Goal: Task Accomplishment & Management: Use online tool/utility

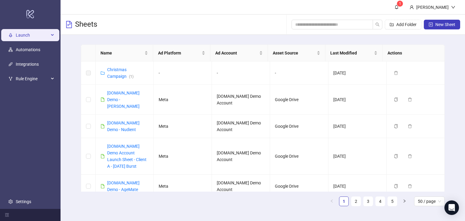
click at [22, 34] on span "Launch" at bounding box center [32, 35] width 33 height 12
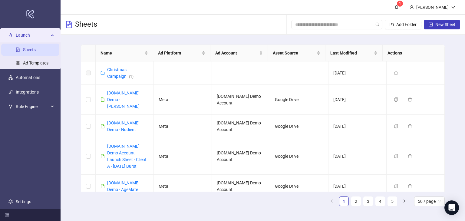
click at [22, 34] on span "Launch" at bounding box center [32, 35] width 33 height 12
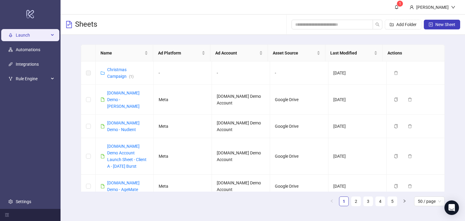
click at [22, 34] on span "Launch" at bounding box center [32, 35] width 33 height 12
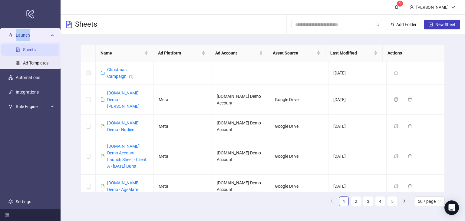
click at [22, 34] on span "Launch" at bounding box center [32, 35] width 33 height 12
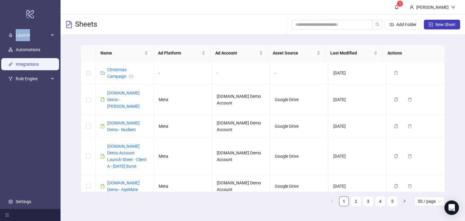
click at [26, 65] on link "Integrations" at bounding box center [27, 64] width 23 height 5
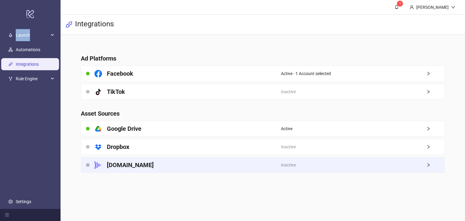
click at [130, 165] on h4 "[DOMAIN_NAME]" at bounding box center [130, 165] width 47 height 8
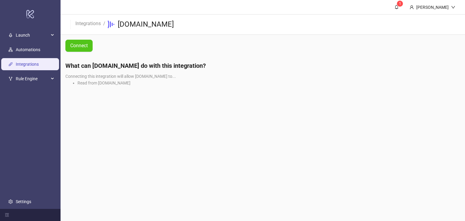
click at [94, 85] on li "Read from [DOMAIN_NAME]" at bounding box center [268, 83] width 382 height 7
click at [79, 83] on li "Read from [DOMAIN_NAME]" at bounding box center [268, 83] width 382 height 7
click at [80, 45] on span "Connect" at bounding box center [79, 45] width 18 height 5
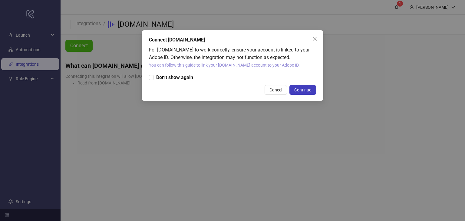
click at [177, 63] on link "You can follow this guide to link your [DOMAIN_NAME] account to your Adobe ID." at bounding box center [224, 65] width 151 height 5
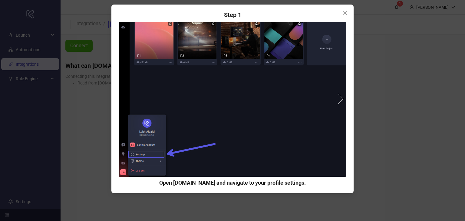
click at [341, 96] on button "next" at bounding box center [338, 98] width 11 height 11
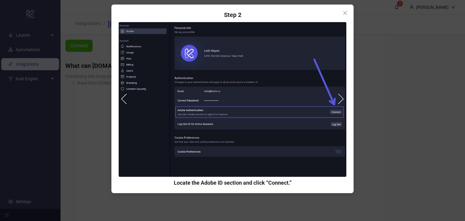
click at [334, 50] on img at bounding box center [232, 99] width 227 height 155
click at [340, 97] on button "next" at bounding box center [338, 98] width 11 height 11
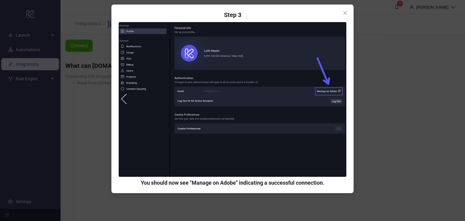
click at [390, 42] on div "Step 1 Open [DOMAIN_NAME] and navigate to your profile settings. Step 2 Locate …" at bounding box center [232, 110] width 465 height 221
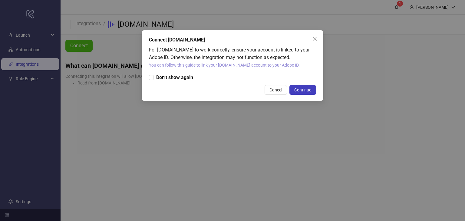
click at [209, 67] on link "You can follow this guide to link your [DOMAIN_NAME] account to your Adobe ID." at bounding box center [224, 65] width 151 height 5
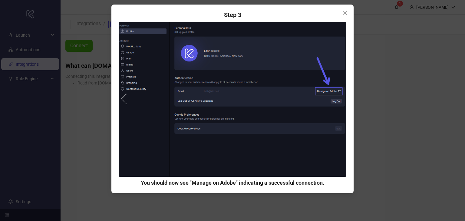
click at [126, 98] on button "prev" at bounding box center [126, 98] width 11 height 11
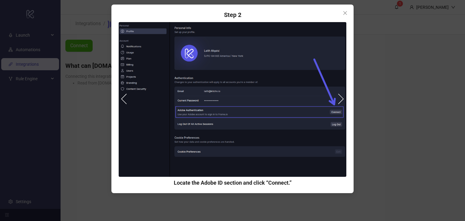
click at [101, 119] on div "Step 1 Open [DOMAIN_NAME] and navigate to your profile settings. Step 2 Locate …" at bounding box center [232, 110] width 465 height 221
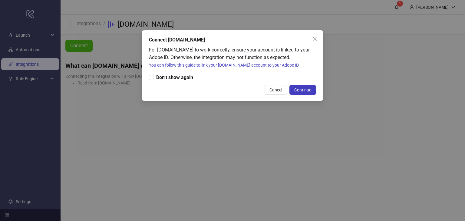
click at [175, 148] on div "Connect [DOMAIN_NAME] For [DOMAIN_NAME] to work correctly, ensure your account …" at bounding box center [232, 110] width 465 height 221
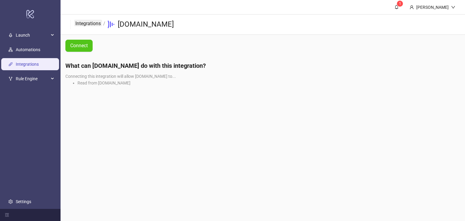
click at [89, 21] on link "Integrations" at bounding box center [88, 23] width 28 height 7
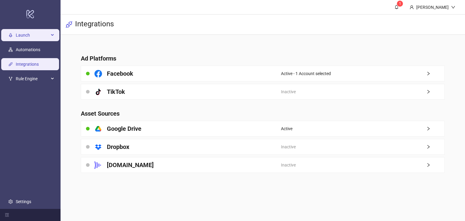
click at [32, 35] on span "Launch" at bounding box center [32, 35] width 33 height 12
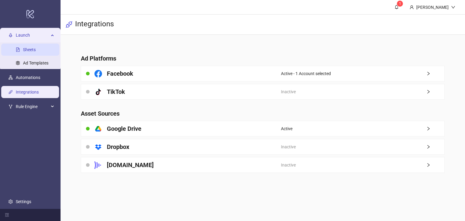
click at [27, 51] on link "Sheets" at bounding box center [29, 49] width 13 height 5
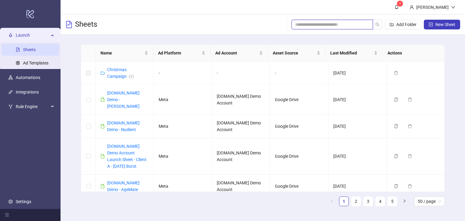
click at [328, 26] on input "search" at bounding box center [329, 24] width 69 height 7
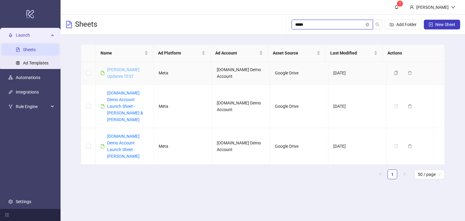
type input "*****"
click at [116, 75] on link "[PERSON_NAME] Updates TEST" at bounding box center [123, 72] width 32 height 11
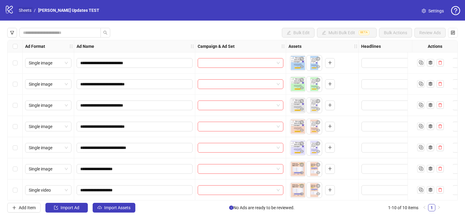
click at [26, 11] on link "Sheets" at bounding box center [25, 10] width 15 height 7
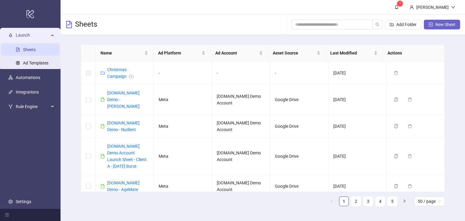
click at [436, 29] on button "New Sheet" at bounding box center [442, 25] width 36 height 10
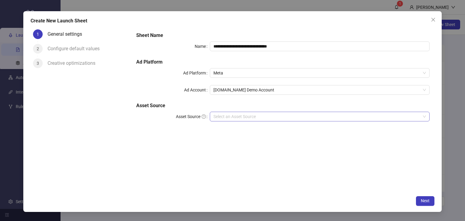
click at [227, 113] on input "Asset Source" at bounding box center [316, 116] width 207 height 9
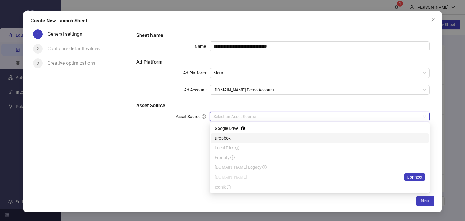
click at [127, 152] on div "1 General settings 2 Configure default values 3 Creative optimizations" at bounding box center [81, 109] width 101 height 165
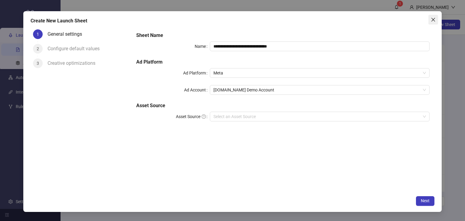
click at [432, 20] on icon "close" at bounding box center [433, 20] width 4 height 4
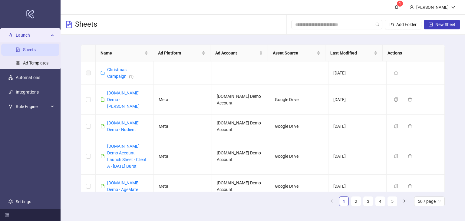
click at [30, 47] on link "Sheets" at bounding box center [29, 49] width 13 height 5
click at [53, 33] on div "Launch" at bounding box center [30, 35] width 58 height 12
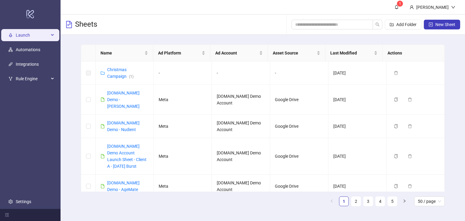
click at [53, 33] on div "Launch" at bounding box center [30, 35] width 58 height 12
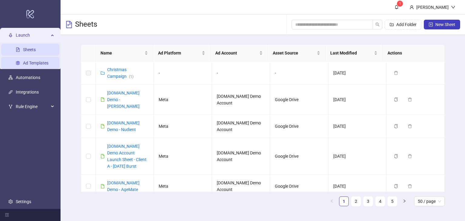
click at [42, 65] on link "Ad Templates" at bounding box center [35, 63] width 25 height 5
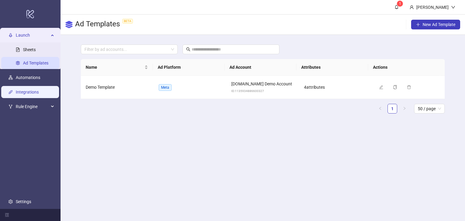
click at [34, 94] on link "Integrations" at bounding box center [27, 92] width 23 height 5
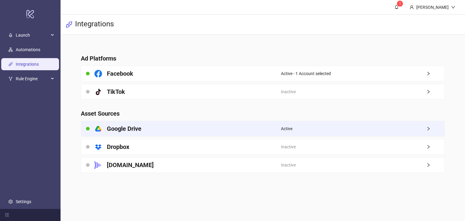
click at [148, 128] on div "platform/google_drive Google Drive" at bounding box center [181, 128] width 200 height 15
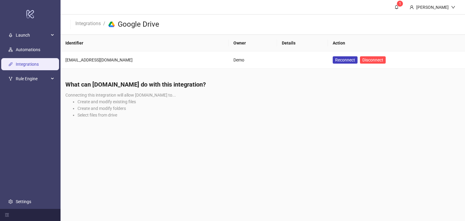
click at [30, 67] on link "Integrations" at bounding box center [27, 64] width 23 height 5
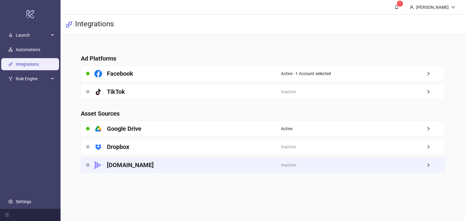
click at [112, 165] on h4 "[DOMAIN_NAME]" at bounding box center [130, 165] width 47 height 8
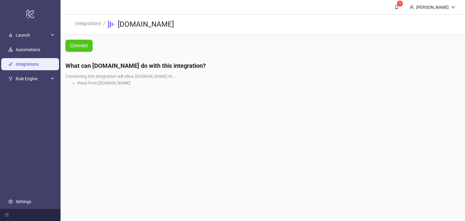
drag, startPoint x: 160, startPoint y: 151, endPoint x: 121, endPoint y: 110, distance: 56.5
click at [159, 151] on main "1 [PERSON_NAME] Demo Integrations / [DOMAIN_NAME] Connect What can [DOMAIN_NAME…" at bounding box center [263, 110] width 404 height 221
click at [172, 116] on main "1 [PERSON_NAME] Demo Integrations / [DOMAIN_NAME] Connect What can [DOMAIN_NAME…" at bounding box center [263, 110] width 404 height 221
click at [82, 23] on link "Integrations" at bounding box center [88, 23] width 28 height 7
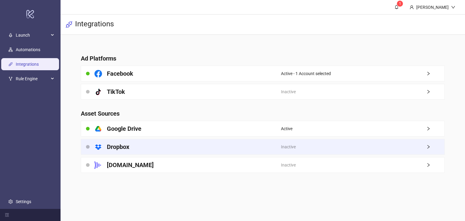
click at [142, 145] on div "platform/dropbox Dropbox" at bounding box center [181, 146] width 200 height 15
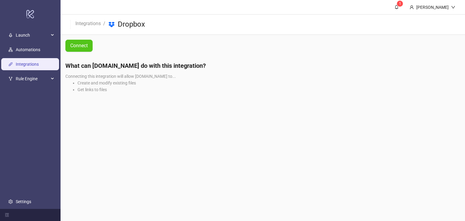
click at [97, 83] on li "Create and modify existing files" at bounding box center [268, 83] width 382 height 7
click at [74, 48] on span "Connect" at bounding box center [79, 46] width 18 height 8
